Goal: Task Accomplishment & Management: Use online tool/utility

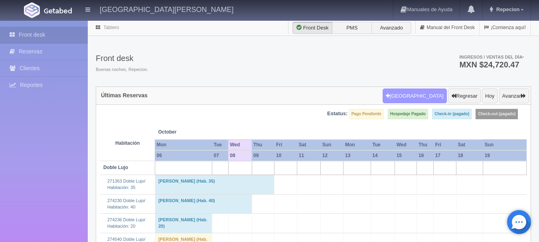
click at [416, 96] on button "[GEOGRAPHIC_DATA]" at bounding box center [414, 96] width 64 height 15
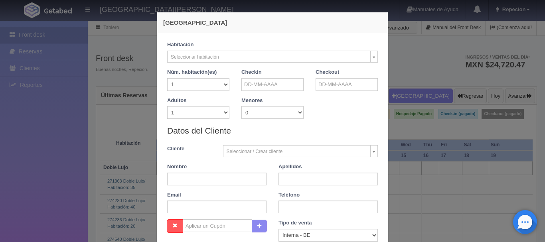
checkbox input "false"
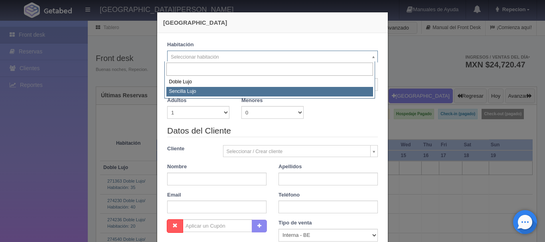
select select "576"
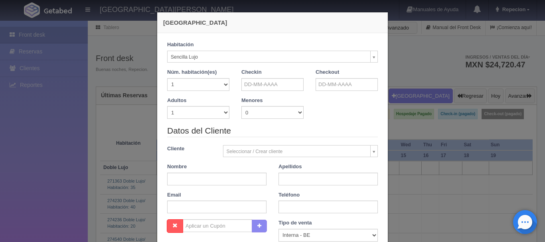
checkbox input "false"
click at [252, 87] on input "text" at bounding box center [272, 84] width 62 height 13
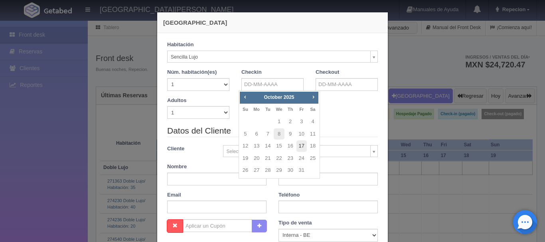
click at [305, 146] on link "17" at bounding box center [301, 146] width 10 height 12
type input "[DATE]"
checkbox input "false"
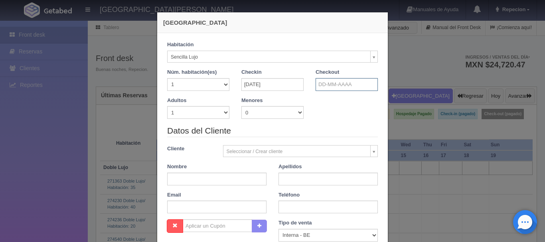
click at [322, 87] on input "text" at bounding box center [346, 84] width 62 height 13
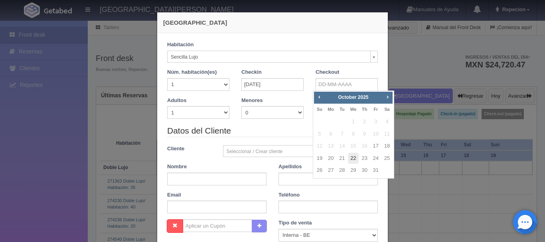
click at [352, 159] on link "22" at bounding box center [353, 159] width 10 height 12
type input "[DATE]"
checkbox input "false"
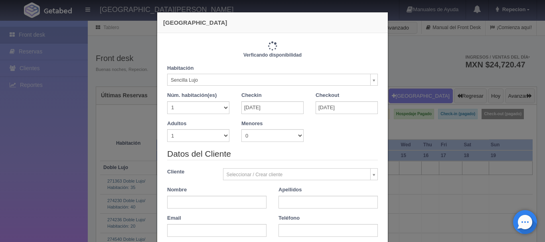
type input "5750.00"
checkbox input "false"
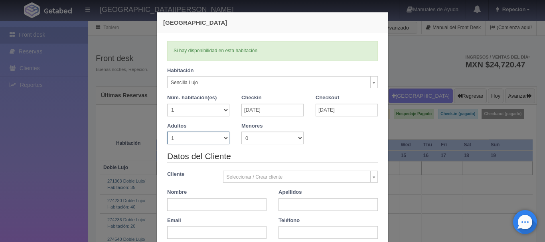
drag, startPoint x: 224, startPoint y: 140, endPoint x: 219, endPoint y: 138, distance: 5.2
click at [224, 140] on select "1 2 3 4 5 6 7 8 9 10" at bounding box center [198, 138] width 62 height 13
select select "2"
click at [167, 132] on select "1 2 3 4 5 6 7 8 9 10" at bounding box center [198, 138] width 62 height 13
checkbox input "false"
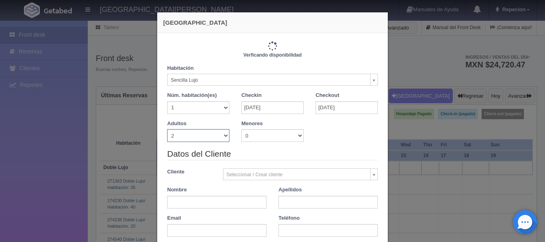
type input "5750.00"
checkbox input "false"
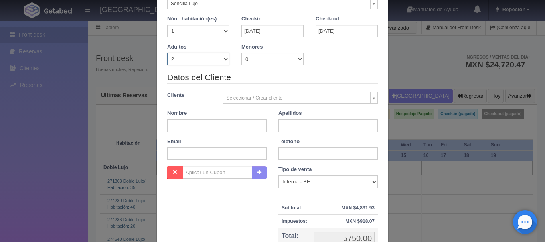
scroll to position [80, 0]
click at [209, 127] on input "text" at bounding box center [216, 124] width 99 height 13
type input "[PERSON_NAME]"
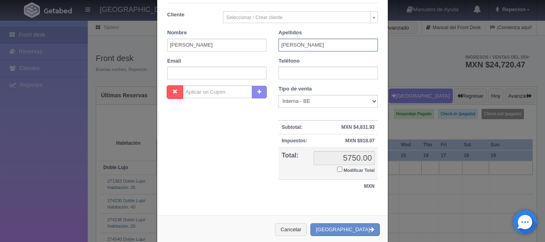
scroll to position [120, 0]
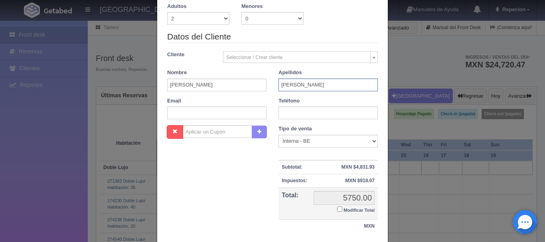
type input "[PERSON_NAME]"
click at [339, 211] on label "Modificar Total" at bounding box center [355, 209] width 37 height 9
click at [339, 211] on input "Modificar Total" at bounding box center [339, 209] width 5 height 5
checkbox input "true"
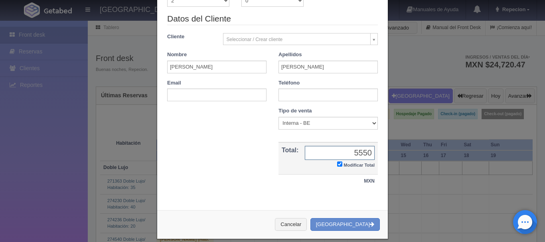
scroll to position [147, 0]
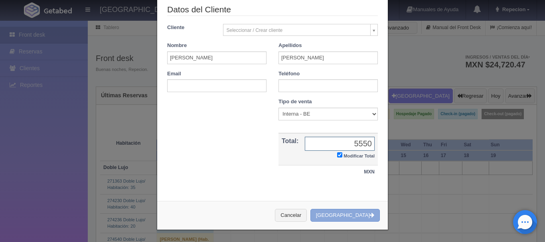
type input "5550"
click at [339, 214] on button "[GEOGRAPHIC_DATA]" at bounding box center [344, 215] width 69 height 13
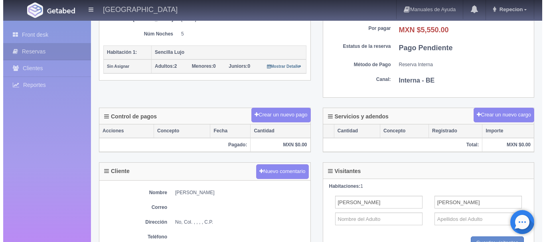
scroll to position [160, 0]
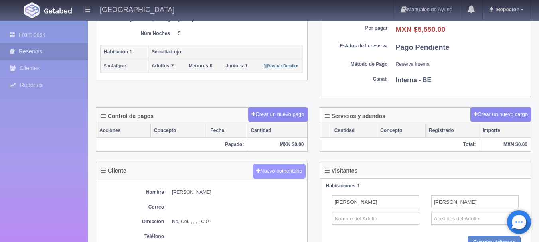
click at [262, 171] on button "Nuevo comentario" at bounding box center [279, 171] width 53 height 15
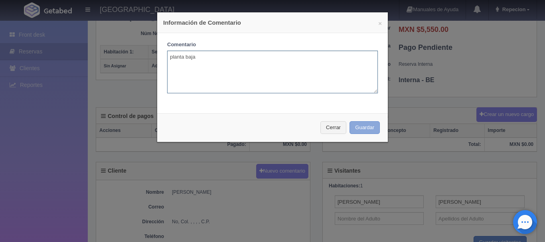
type textarea "planta baja"
click at [362, 129] on button "Guardar" at bounding box center [364, 127] width 30 height 13
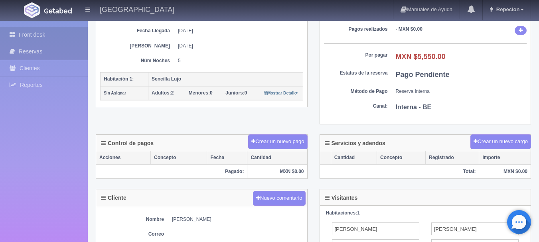
scroll to position [120, 0]
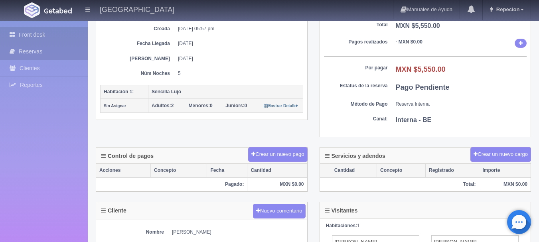
click at [41, 34] on link "Front desk" at bounding box center [44, 35] width 88 height 16
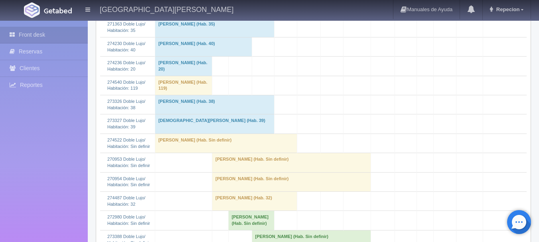
scroll to position [279, 0]
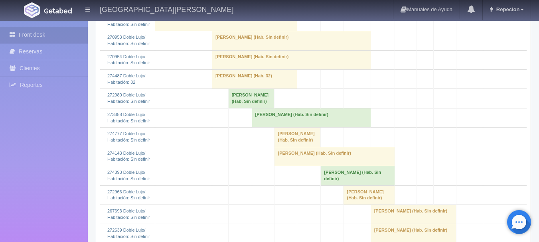
click at [242, 108] on td "[PERSON_NAME] (Hab. Sin definir)" at bounding box center [251, 98] width 46 height 19
click at [242, 108] on td "Mónica Rosenda Rodríguez Tena (Hab. Sin definir)" at bounding box center [251, 98] width 46 height 19
click at [268, 108] on td "Mónica Rosenda Rodríguez Tena (Hab. Sin definir)" at bounding box center [251, 98] width 46 height 19
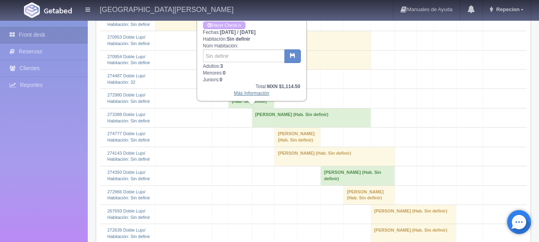
click at [262, 95] on link "Más Información" at bounding box center [251, 94] width 35 height 6
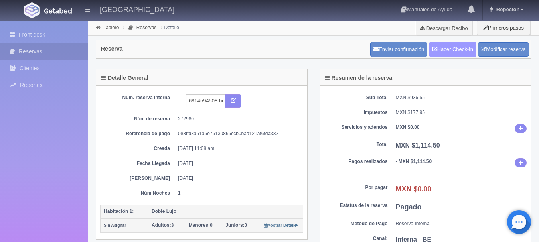
click at [438, 50] on link "Hacer Check-In" at bounding box center [452, 49] width 47 height 15
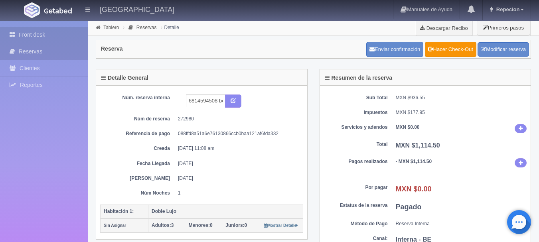
click at [37, 30] on link "Front desk" at bounding box center [44, 35] width 88 height 16
